Goal: Check status: Check status

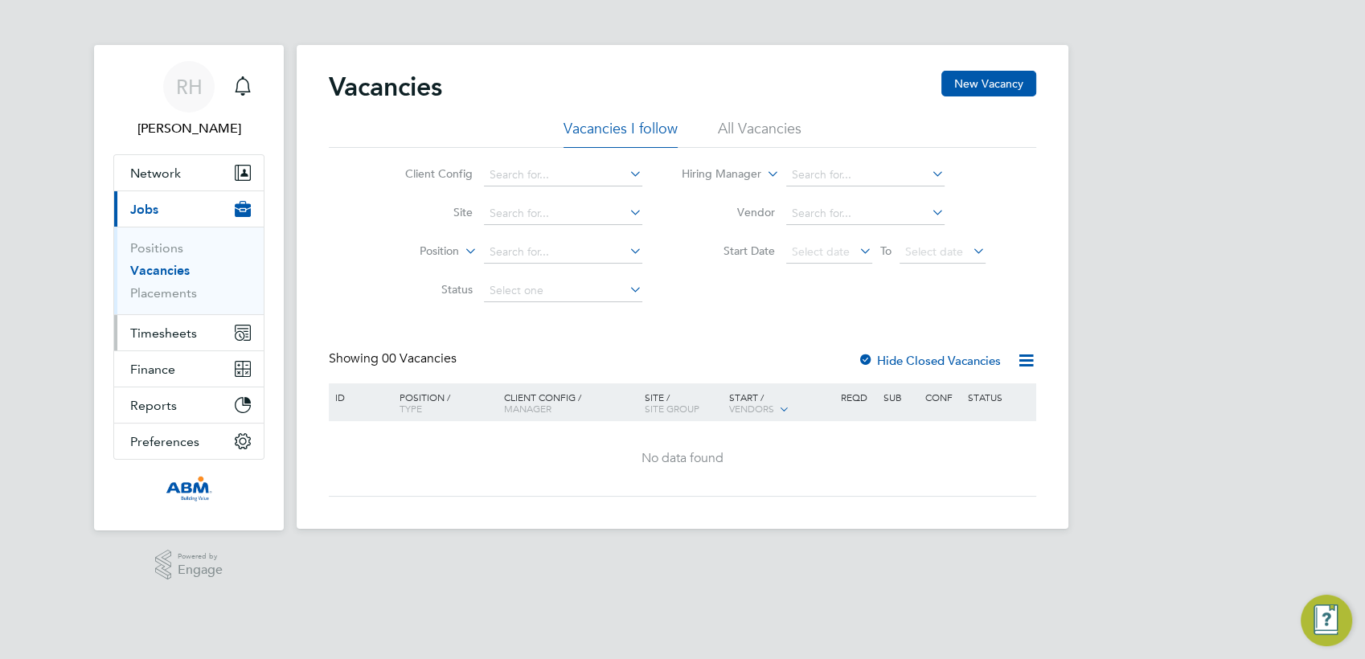
click at [180, 329] on span "Timesheets" at bounding box center [163, 333] width 67 height 15
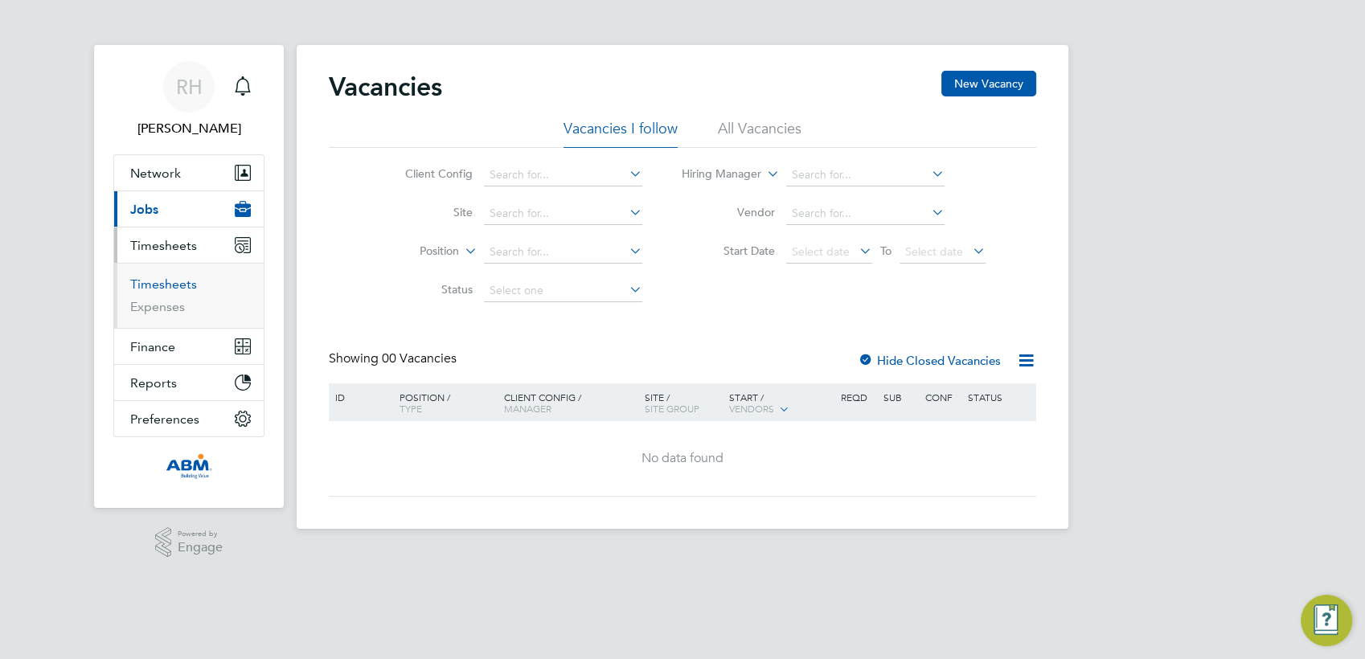
click at [165, 285] on link "Timesheets" at bounding box center [163, 284] width 67 height 15
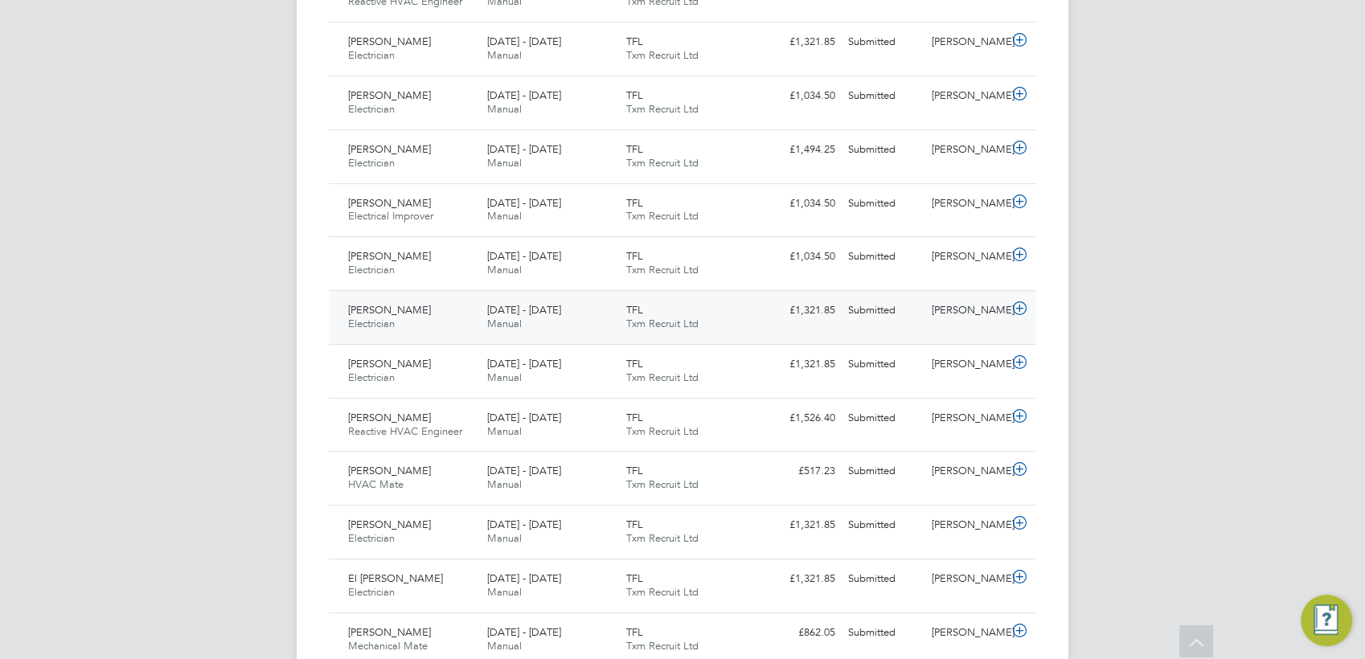
scroll to position [714, 0]
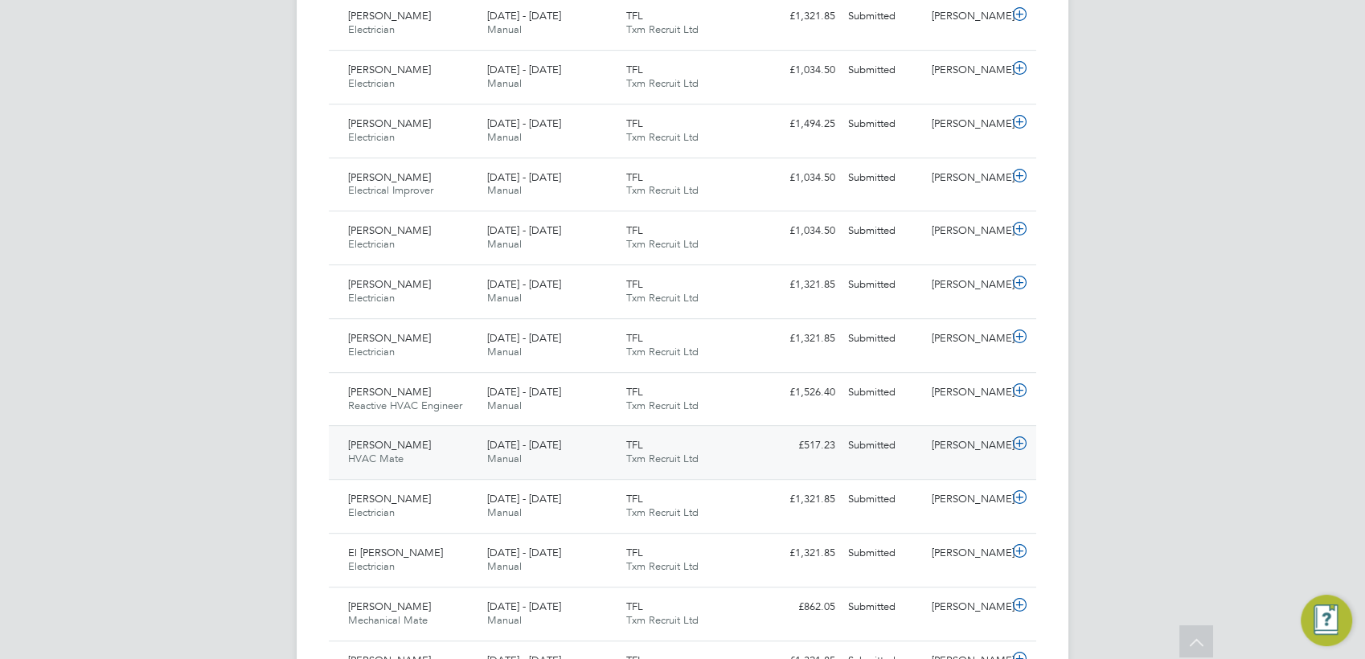
click at [1016, 441] on icon at bounding box center [1020, 443] width 20 height 13
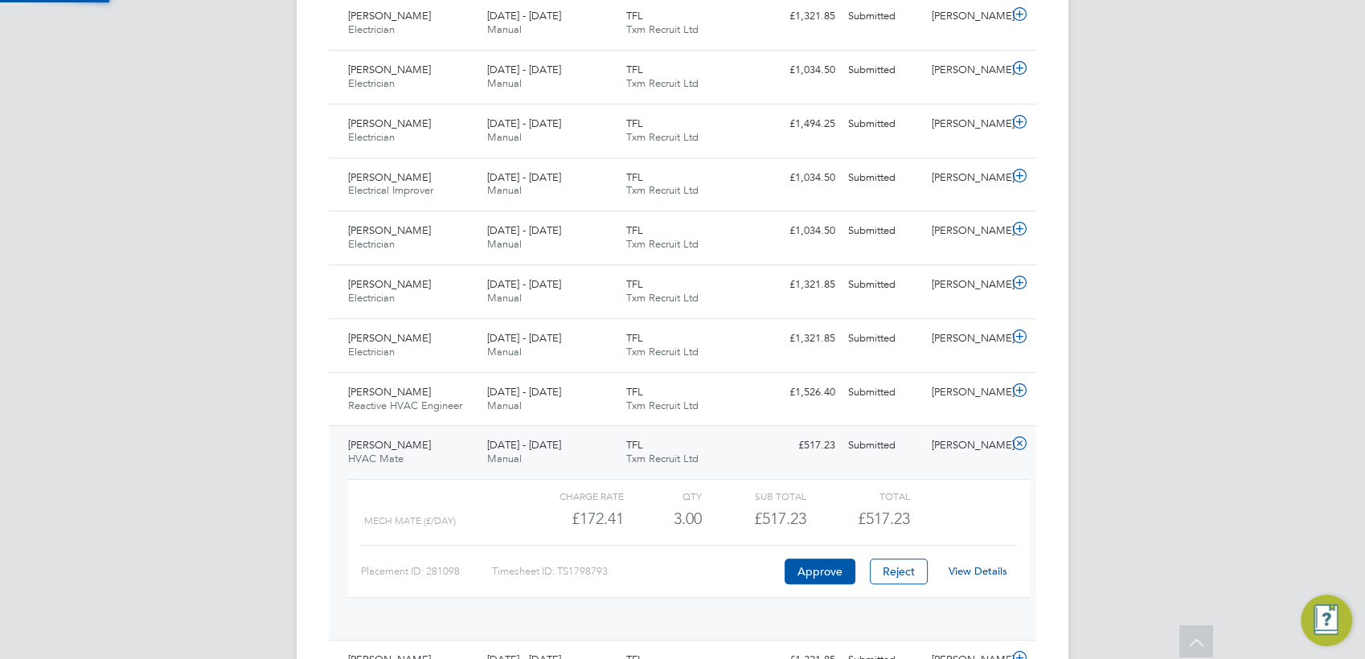
scroll to position [27, 157]
click at [971, 570] on link "View Details" at bounding box center [978, 571] width 59 height 14
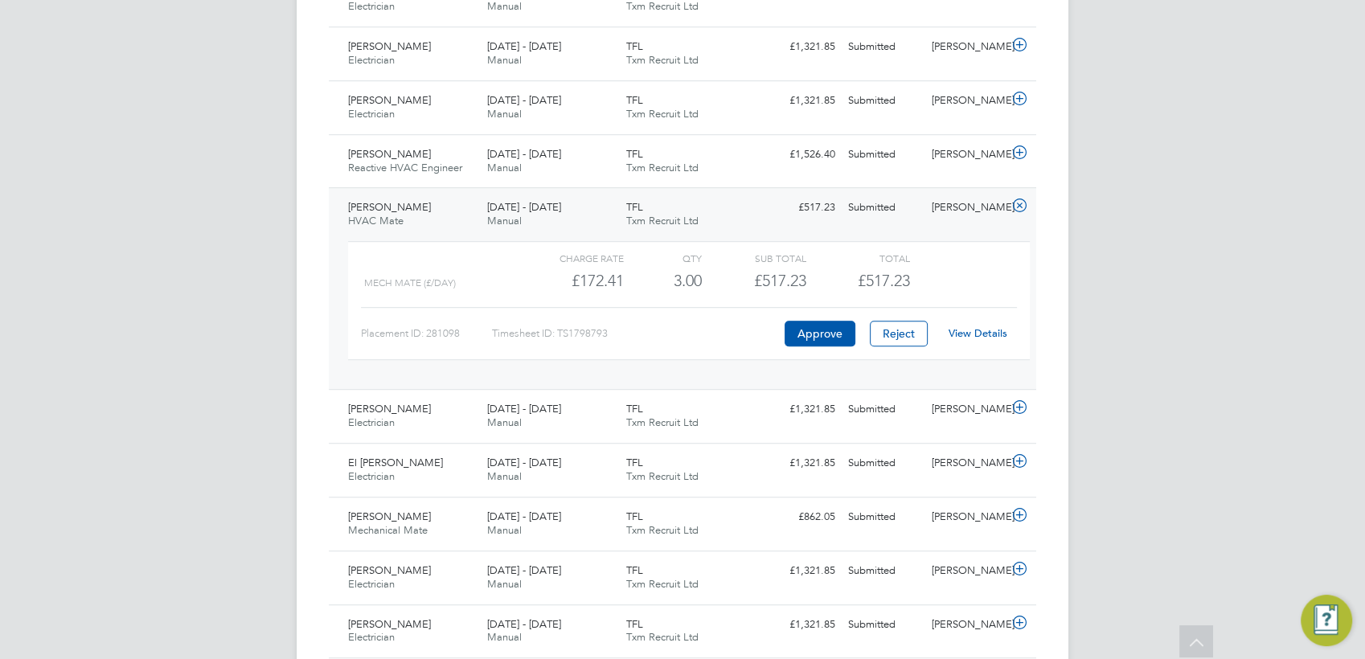
scroll to position [983, 0]
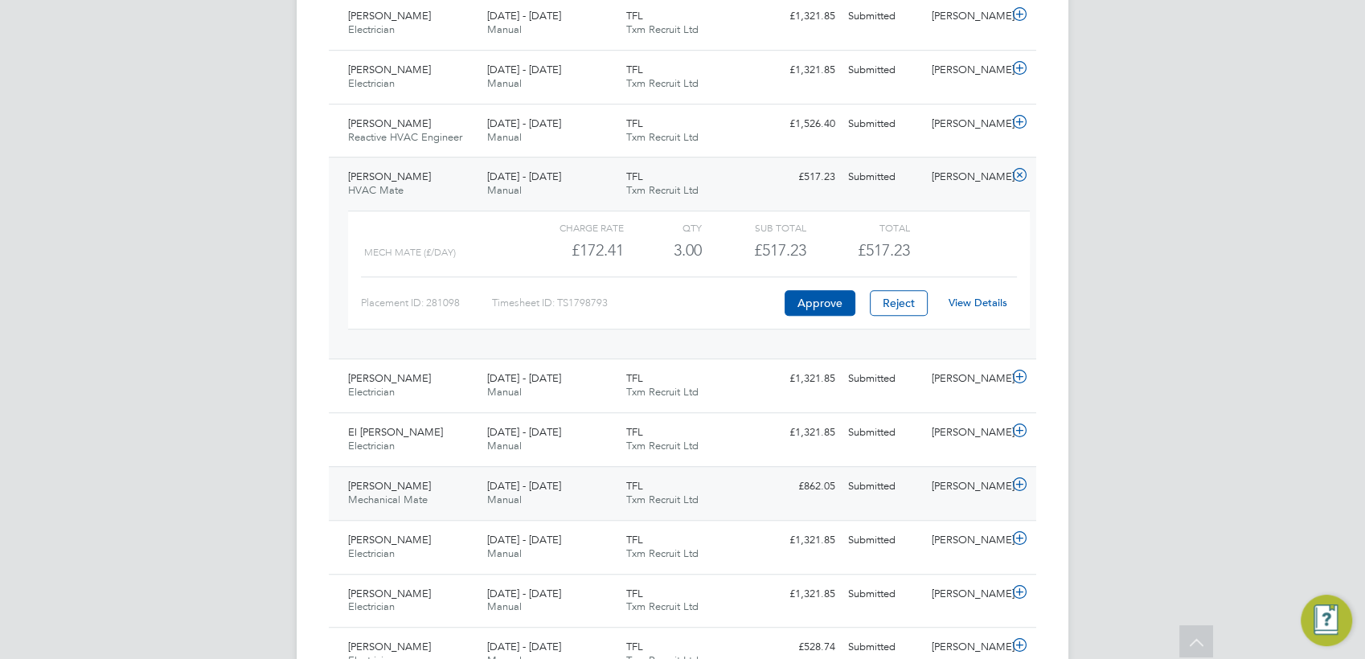
click at [1029, 485] on icon at bounding box center [1020, 484] width 20 height 13
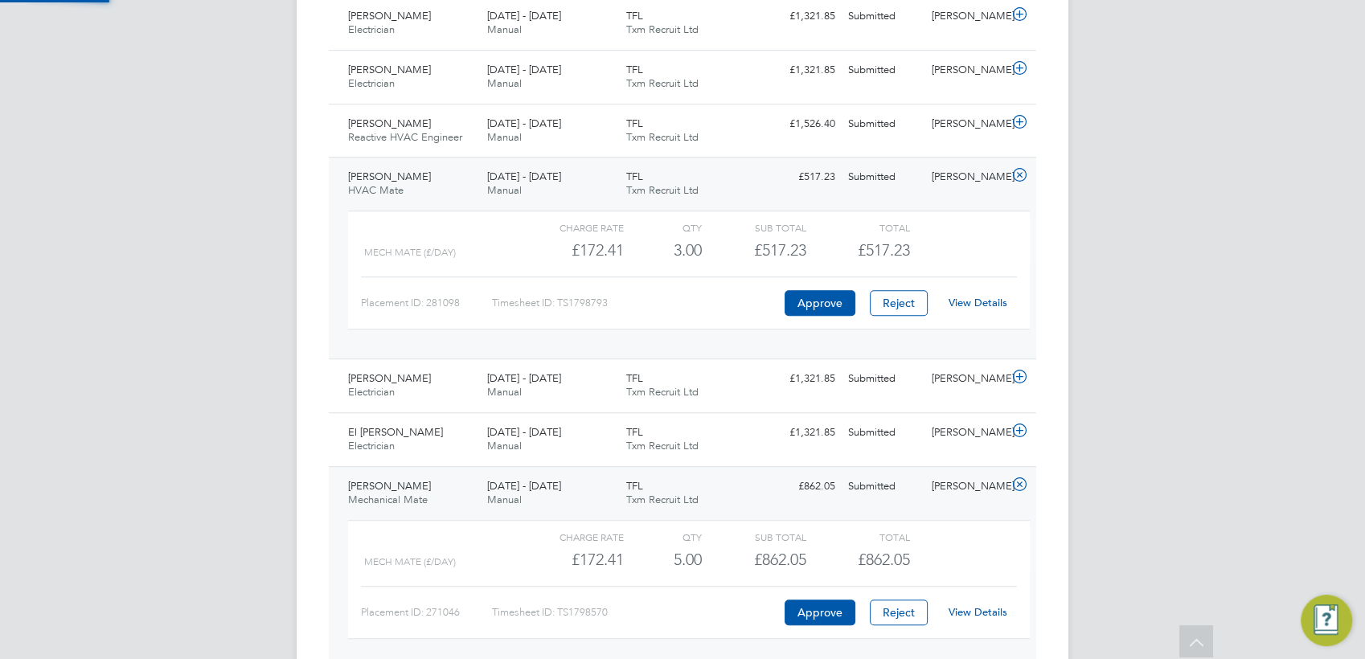
scroll to position [27, 157]
click at [971, 608] on link "View Details" at bounding box center [978, 612] width 59 height 14
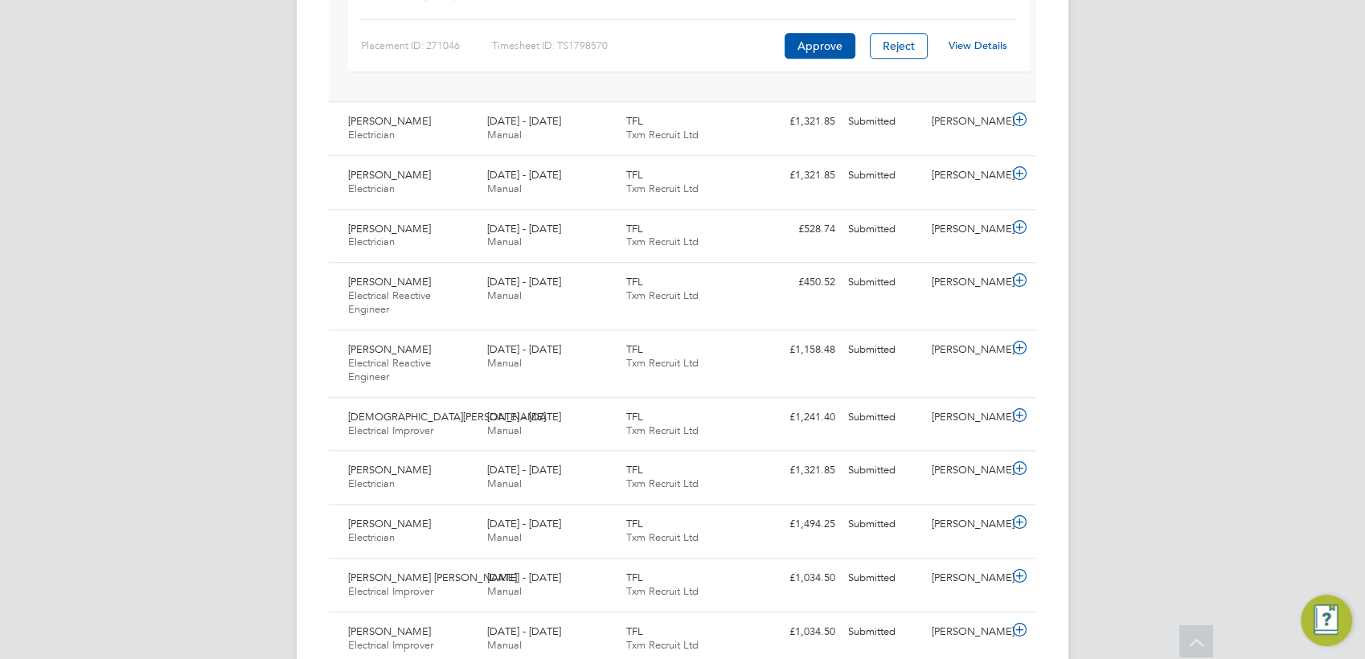
scroll to position [1697, 0]
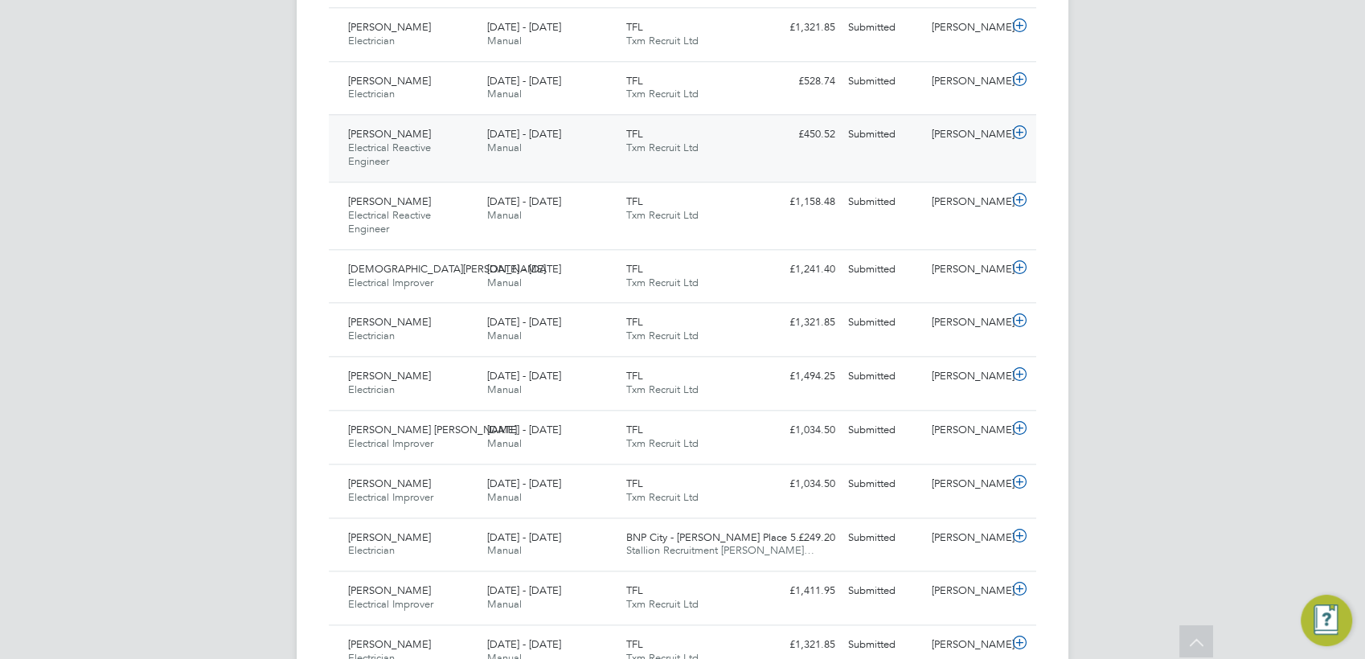
click at [1022, 133] on icon at bounding box center [1020, 132] width 20 height 13
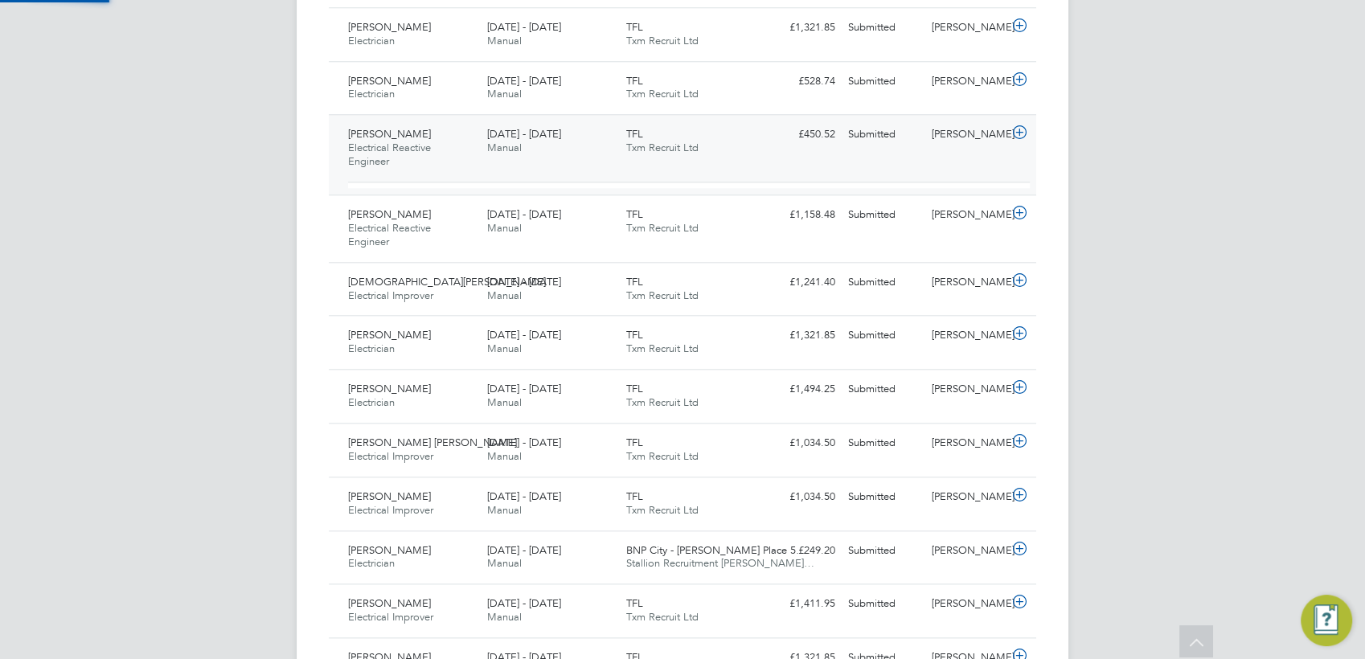
scroll to position [27, 157]
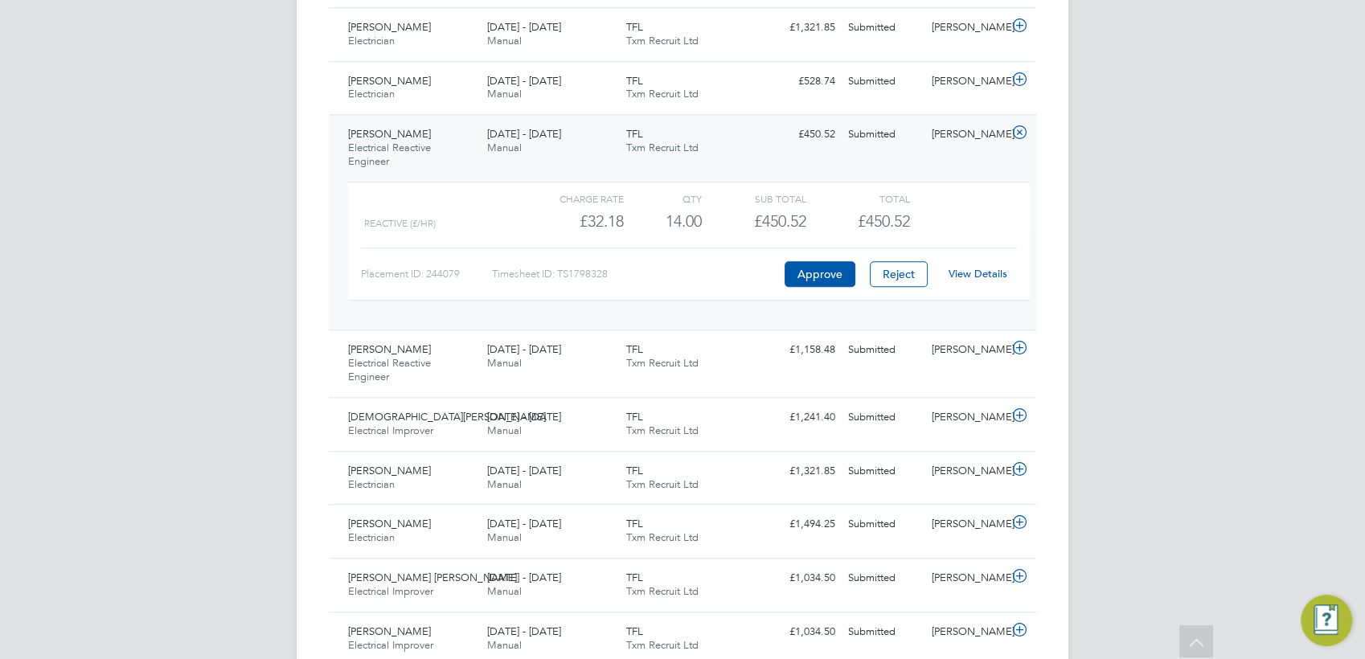
click at [973, 275] on link "View Details" at bounding box center [978, 274] width 59 height 14
click at [1023, 410] on icon at bounding box center [1020, 415] width 20 height 13
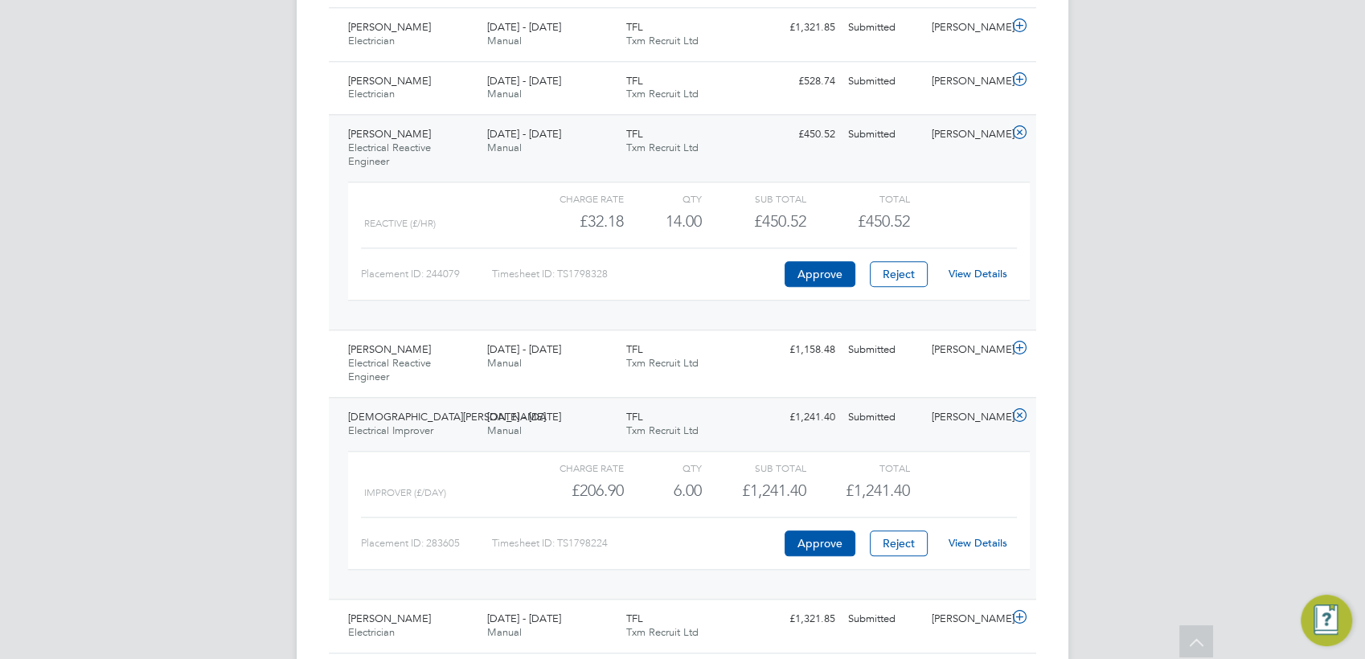
click at [961, 540] on link "View Details" at bounding box center [978, 543] width 59 height 14
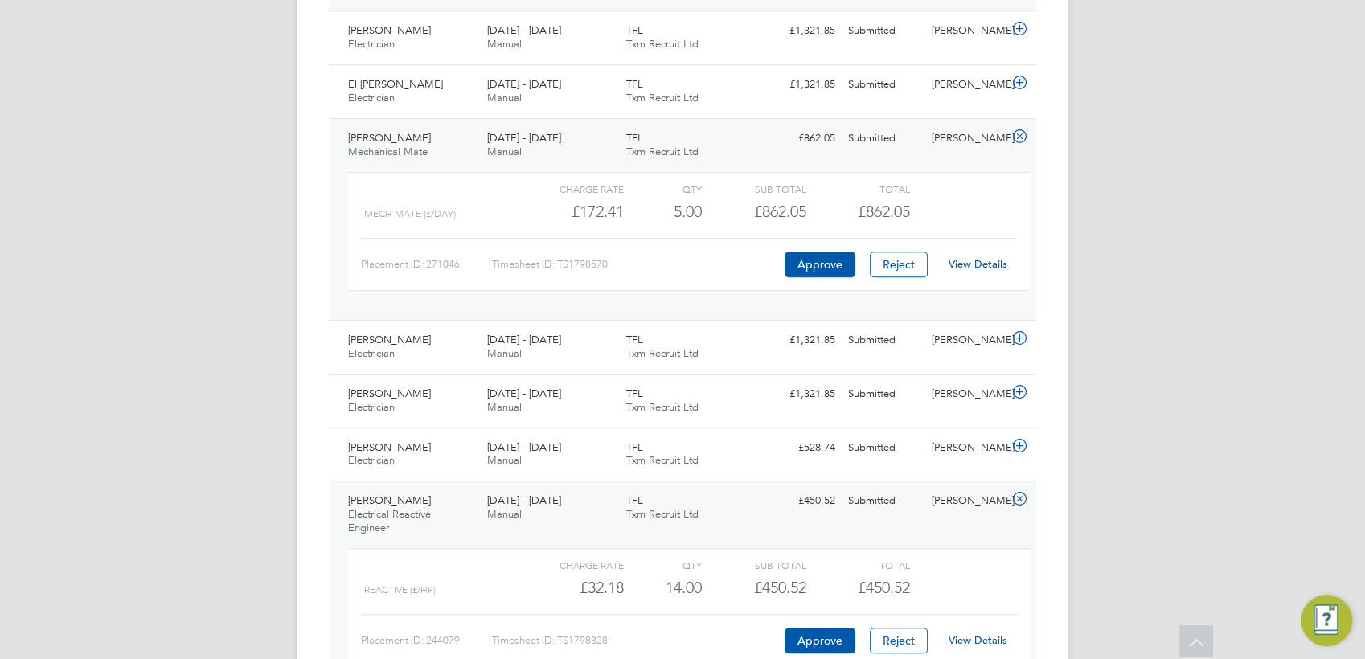
scroll to position [1340, 0]
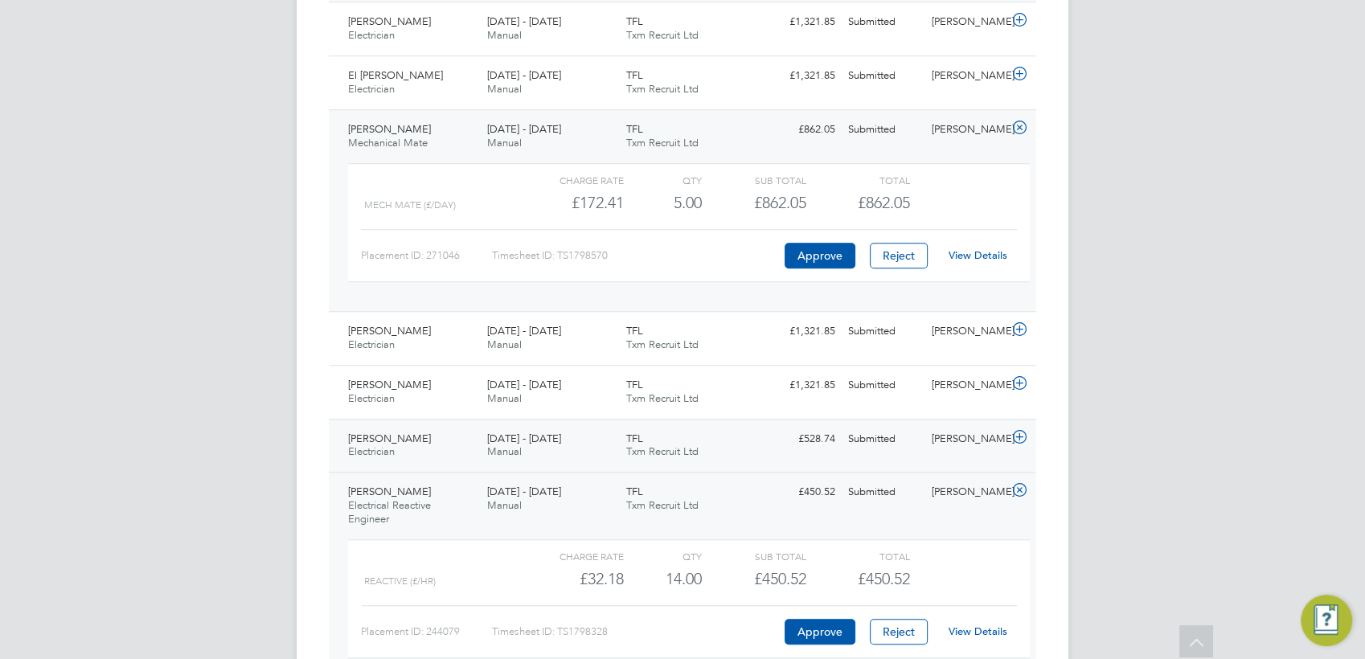
click at [1018, 441] on icon at bounding box center [1020, 437] width 20 height 13
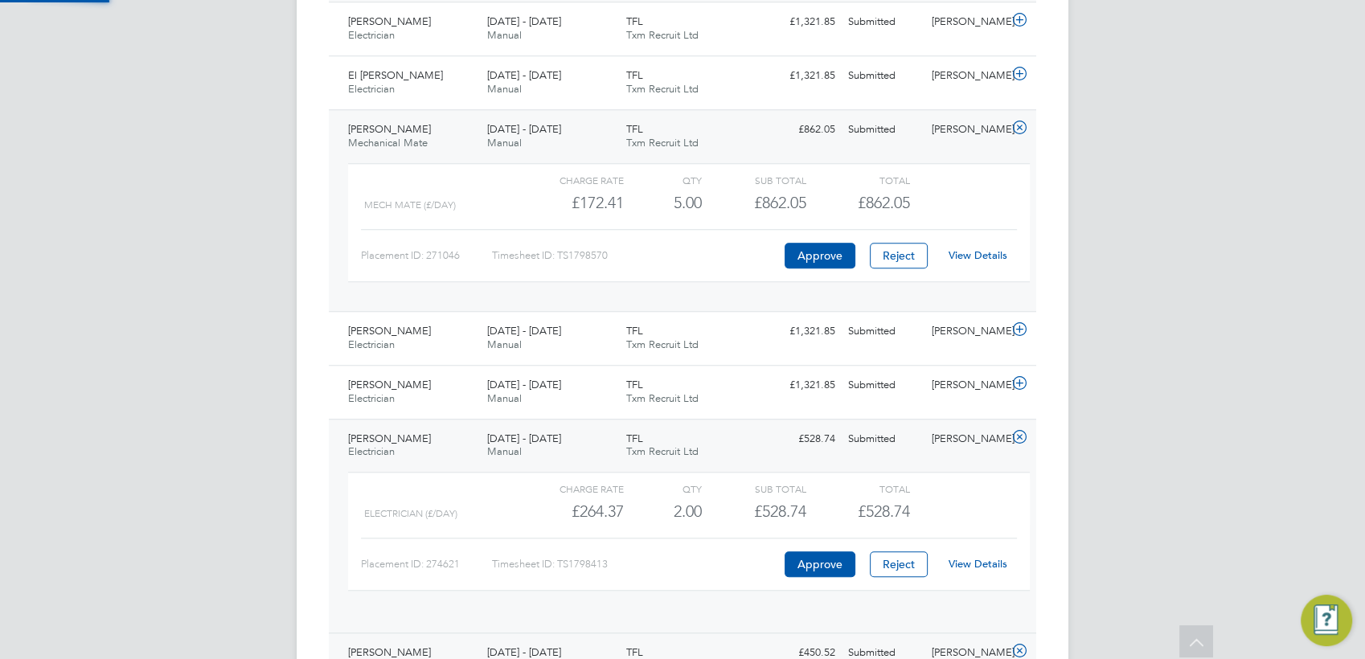
scroll to position [27, 157]
click at [965, 562] on link "View Details" at bounding box center [978, 564] width 59 height 14
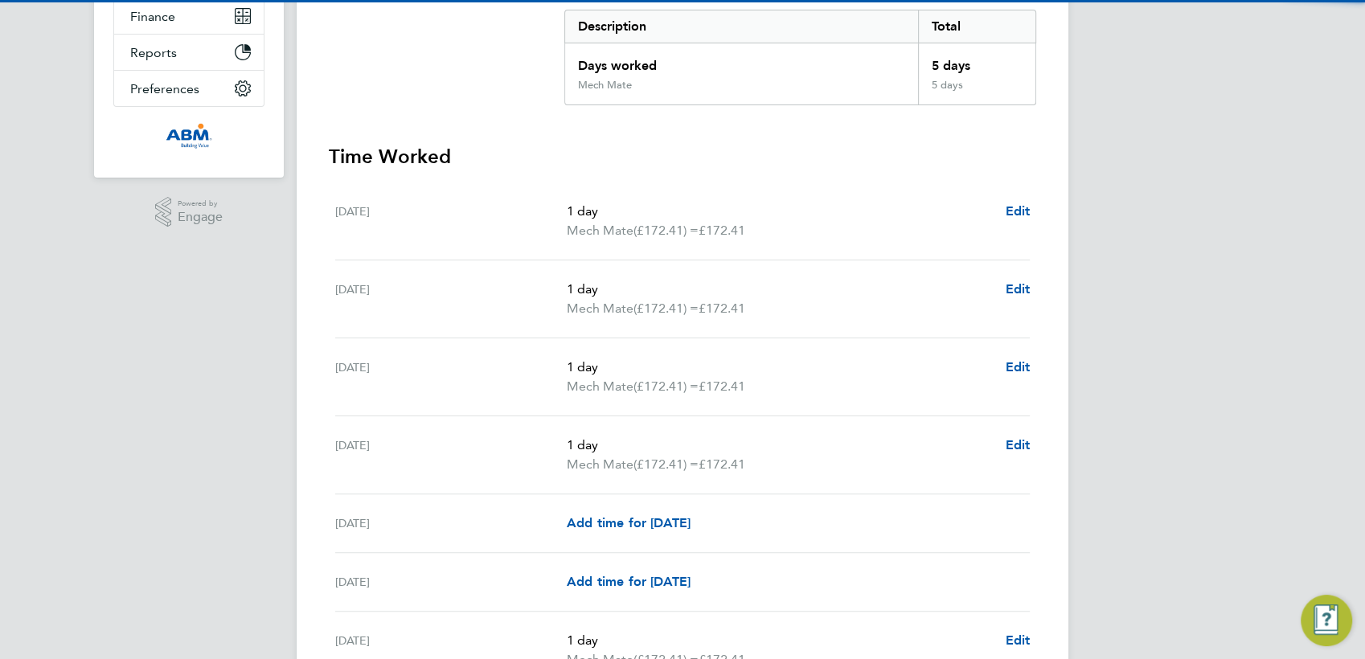
scroll to position [357, 0]
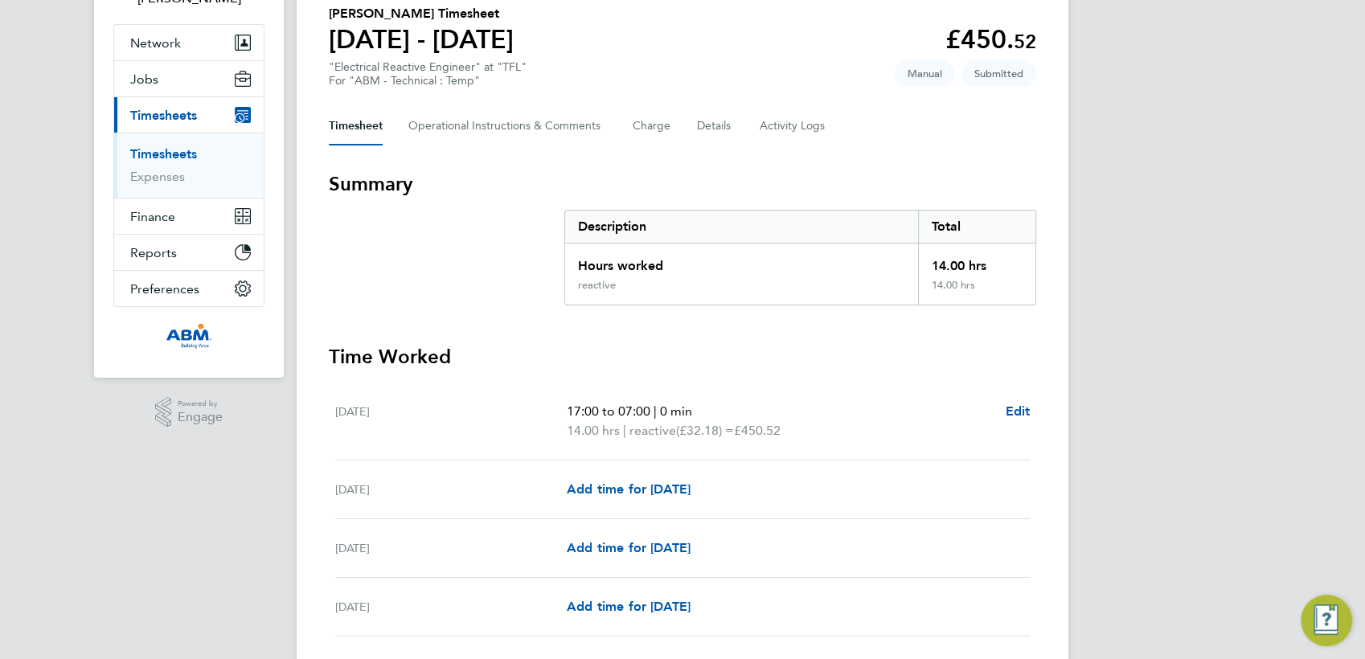
scroll to position [268, 0]
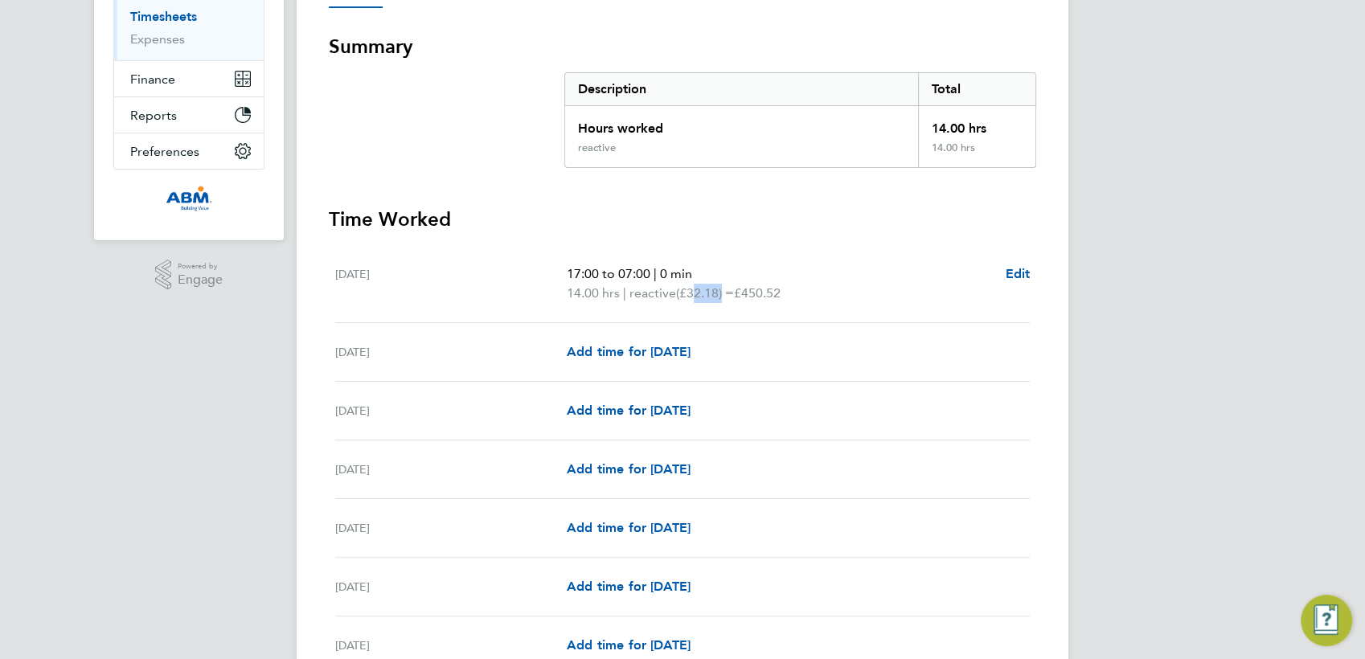
drag, startPoint x: 697, startPoint y: 285, endPoint x: 725, endPoint y: 292, distance: 29.1
click at [725, 292] on span "(£32.18) =" at bounding box center [705, 292] width 58 height 15
copy span "32.18"
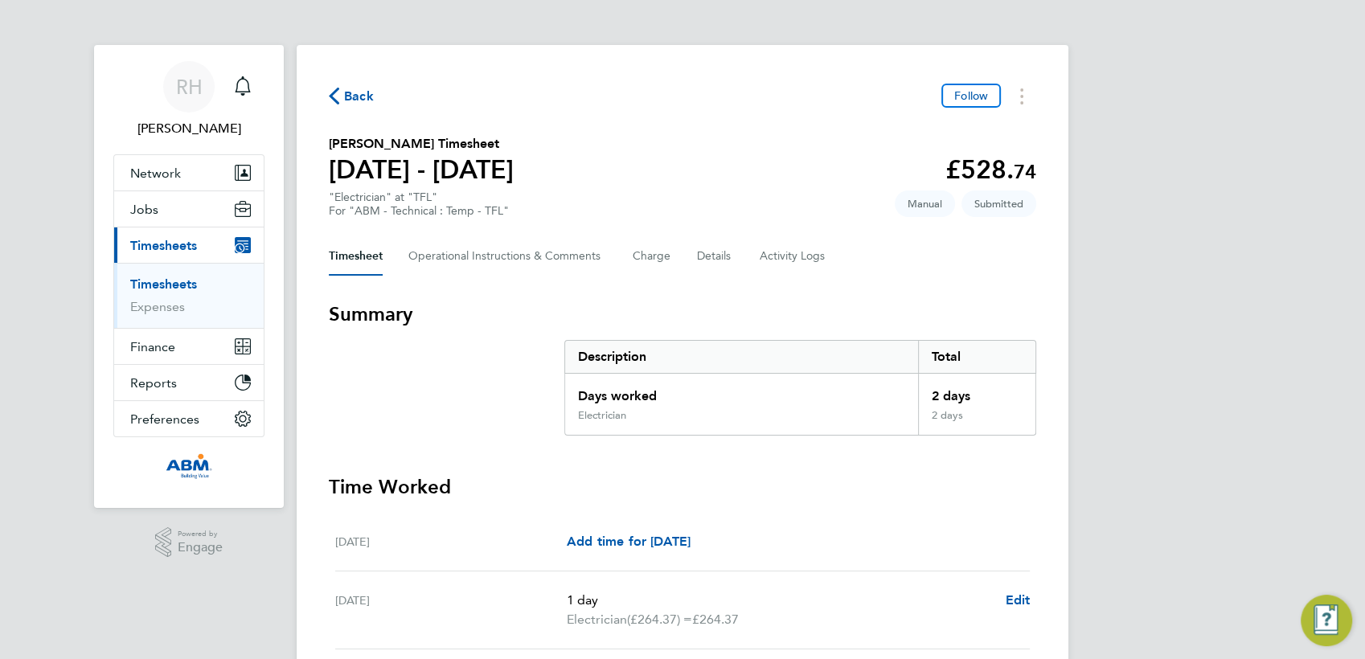
scroll to position [89, 0]
